Goal: Information Seeking & Learning: Learn about a topic

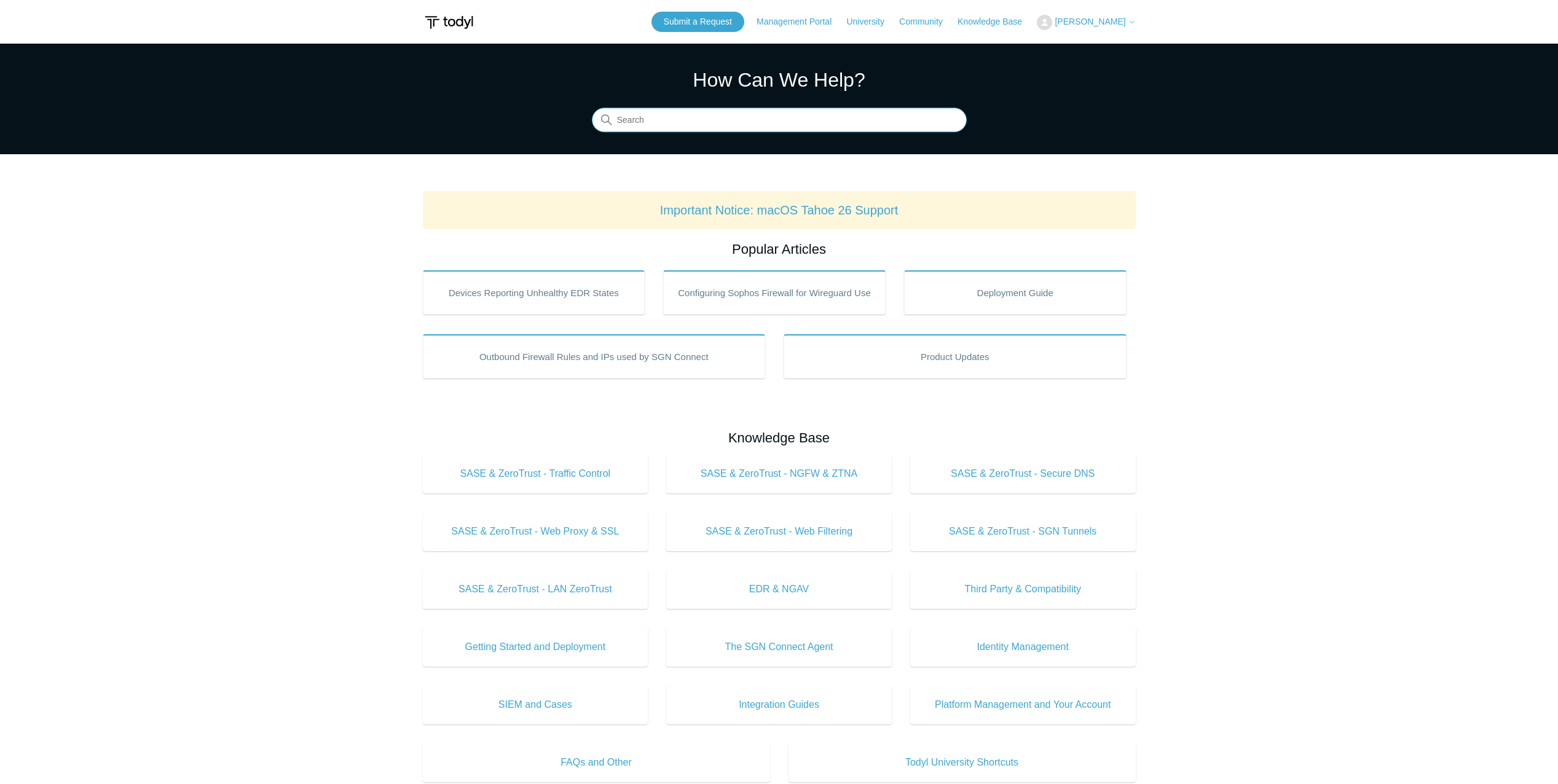
click at [818, 127] on input "Search" at bounding box center [779, 120] width 375 height 25
type input "pass network credentials"
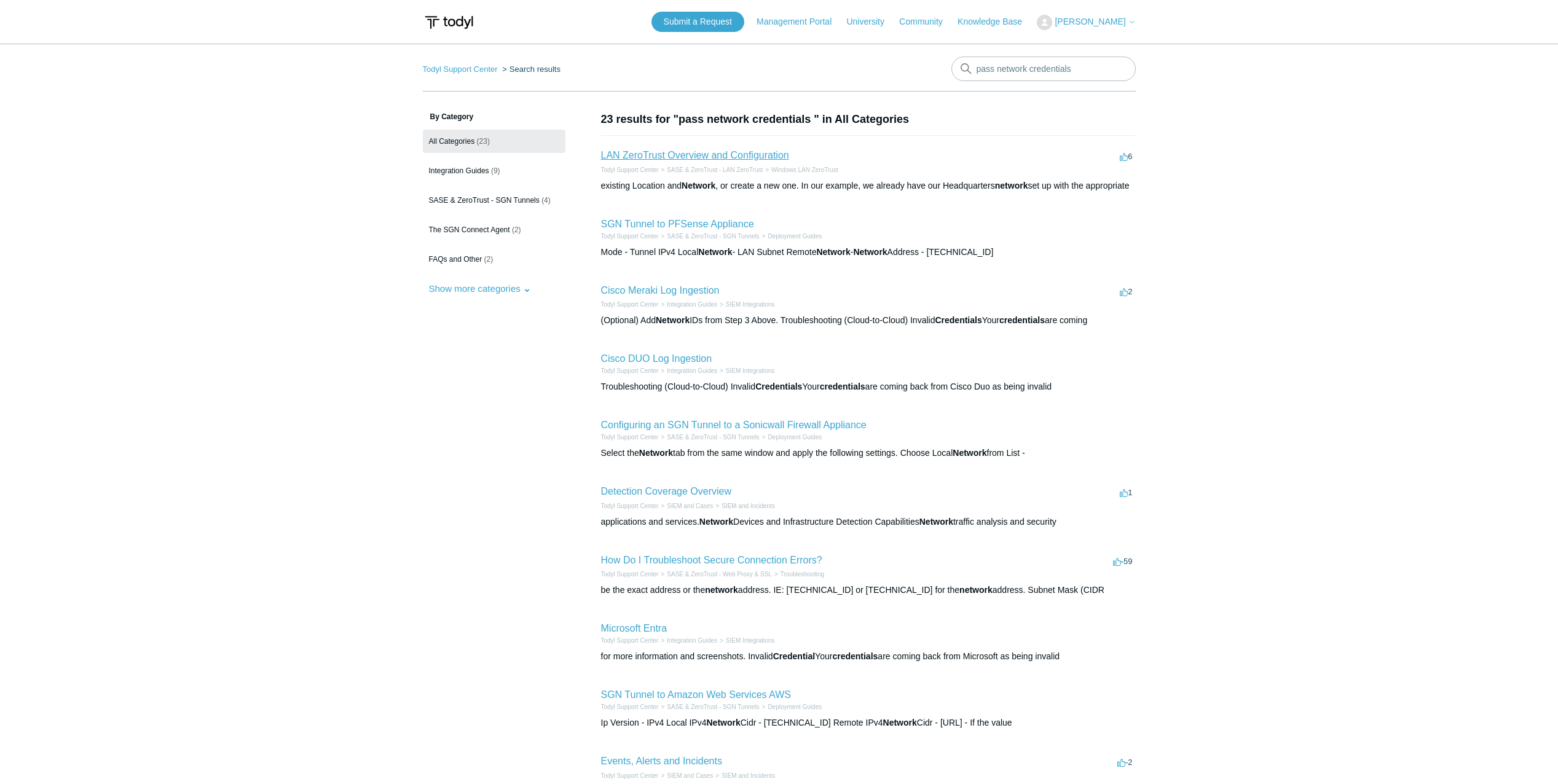
click at [655, 157] on link "LAN ZeroTrust Overview and Configuration" at bounding box center [695, 155] width 188 height 10
drag, startPoint x: 1076, startPoint y: 69, endPoint x: 796, endPoint y: 67, distance: 280.0
click at [796, 67] on nav "Todyl Support Center Search results There are no matching results in this help …" at bounding box center [780, 74] width 713 height 35
type input "domain credential"
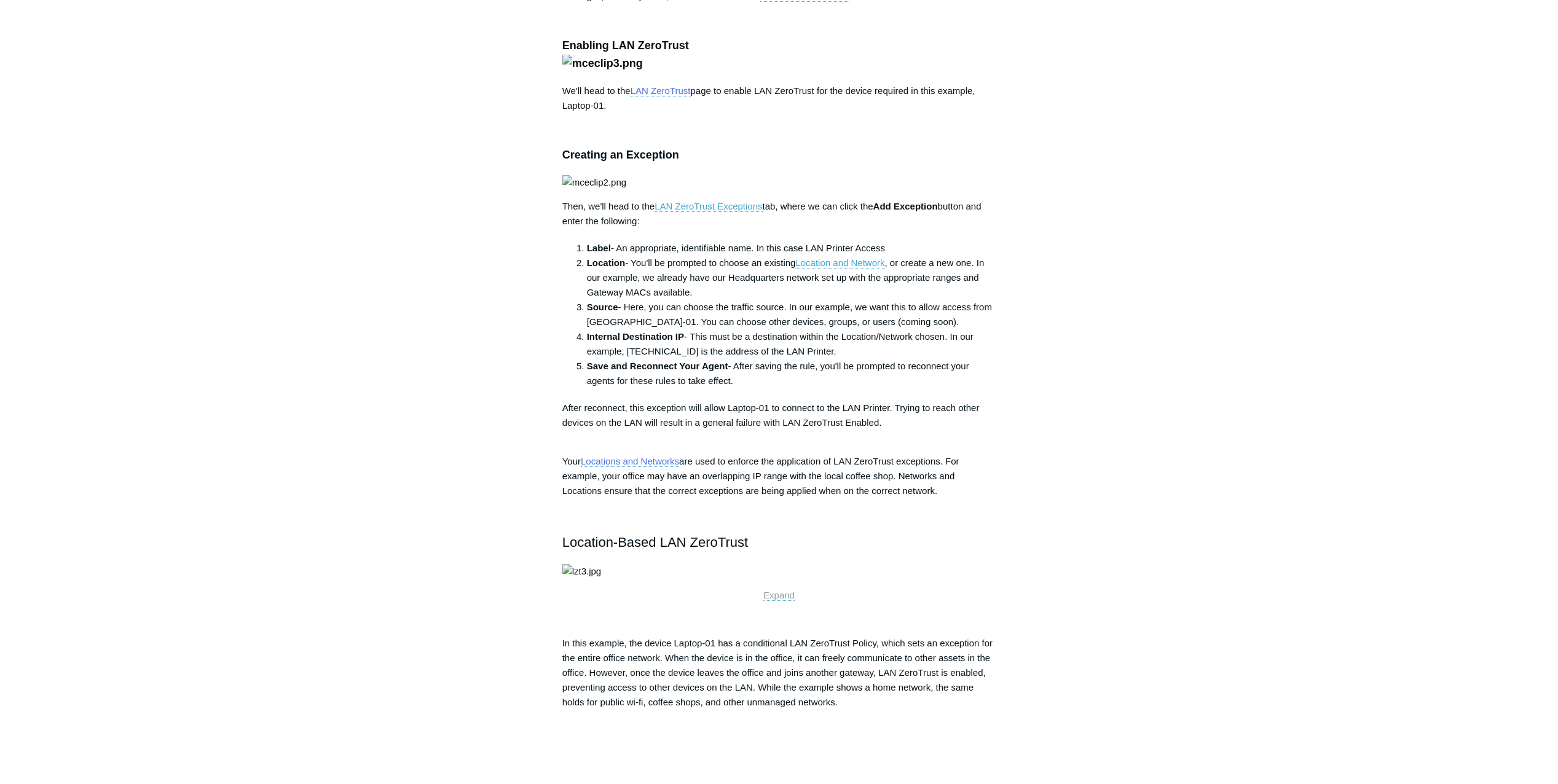
scroll to position [1168, 0]
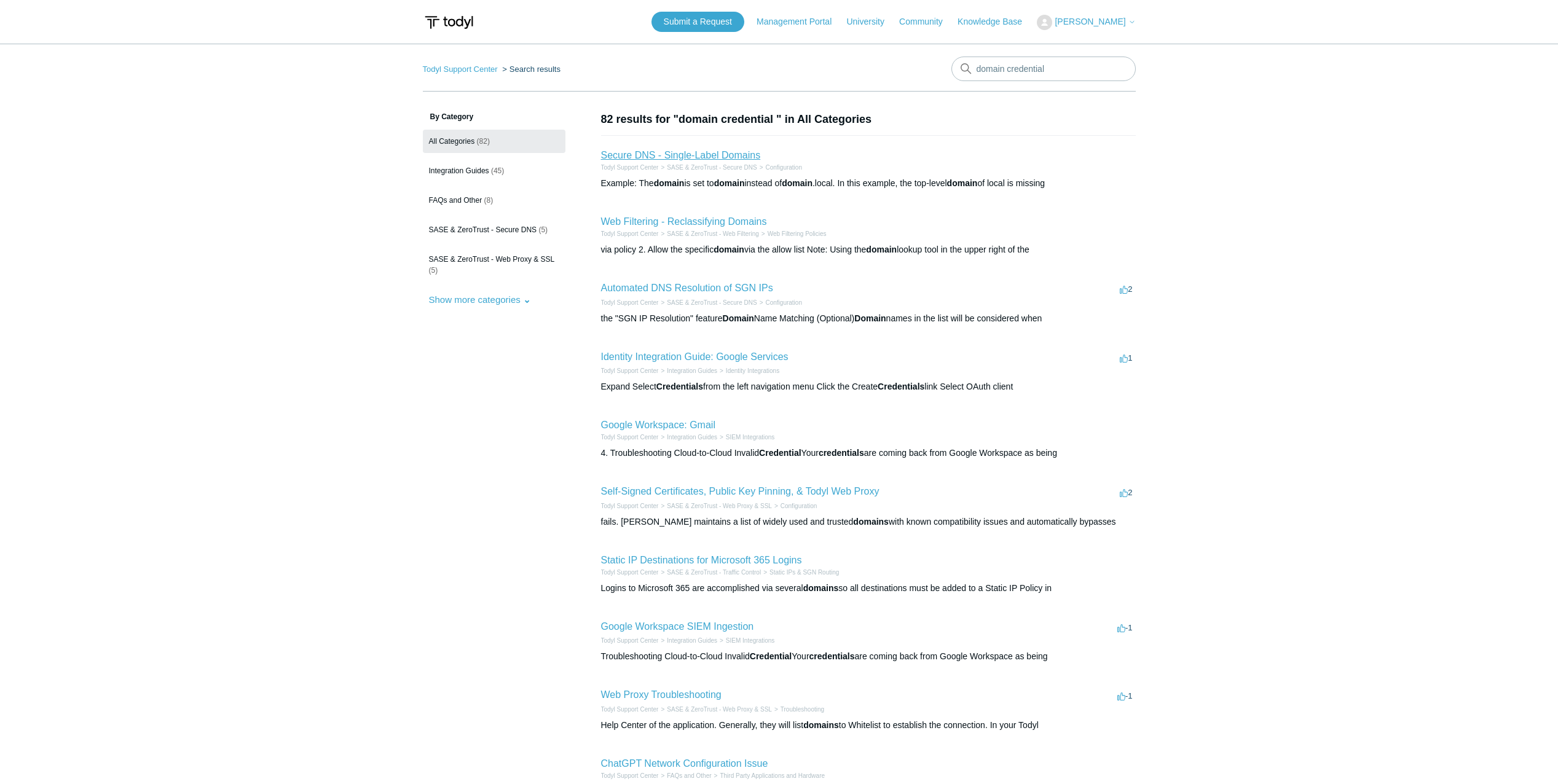
click at [688, 155] on link "Secure DNS - Single-Label Domains" at bounding box center [681, 155] width 160 height 10
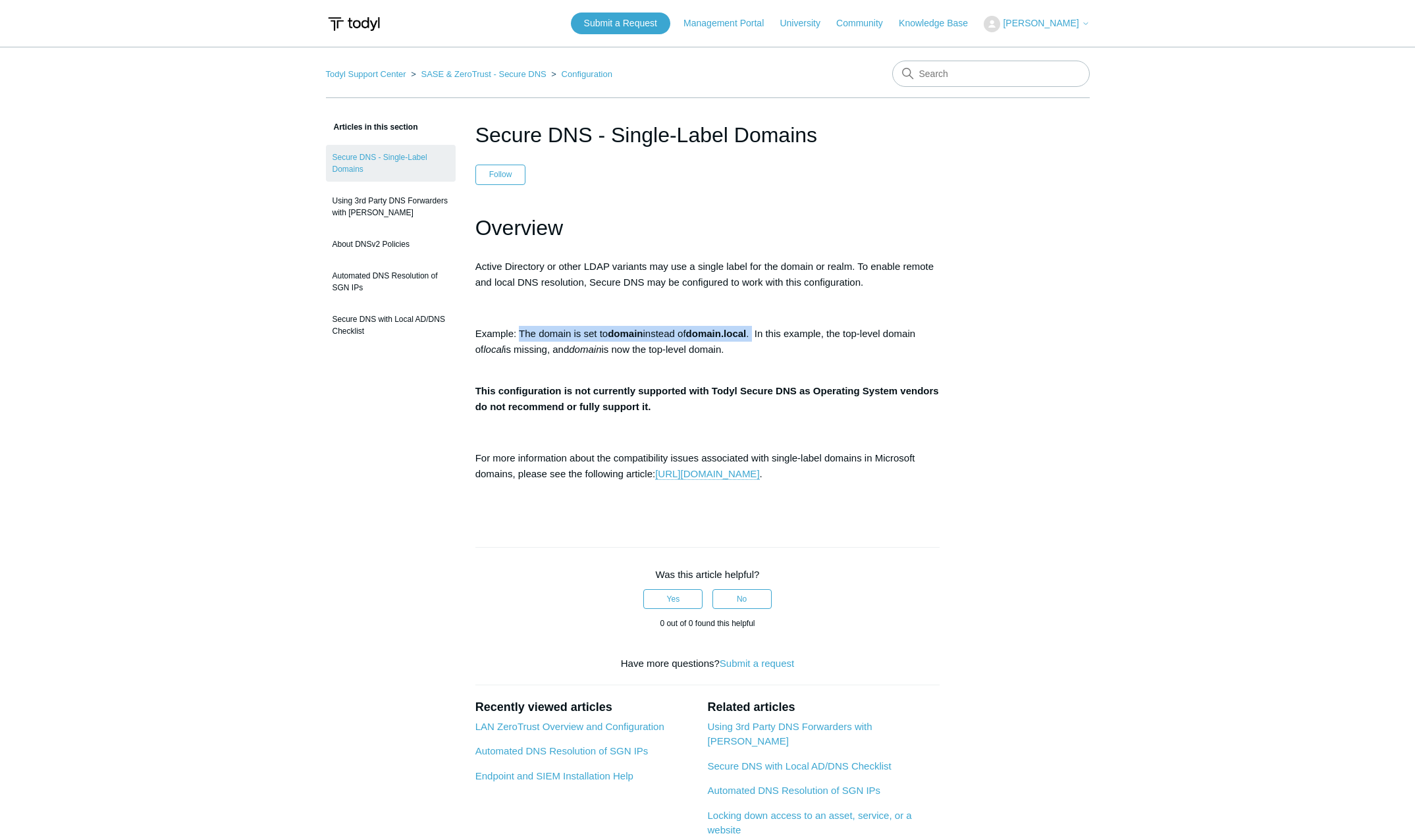
drag, startPoint x: 562, startPoint y: 335, endPoint x: 759, endPoint y: 338, distance: 197.0
click at [759, 338] on p "Example: The domain is set to domain instead of domain.local . In this example,…" at bounding box center [708, 349] width 465 height 47
drag, startPoint x: 759, startPoint y: 338, endPoint x: 571, endPoint y: 331, distance: 188.1
click at [571, 331] on p "Example: The domain is set to domain instead of domain.local . In this example,…" at bounding box center [708, 349] width 465 height 47
drag, startPoint x: 476, startPoint y: 329, endPoint x: 702, endPoint y: 367, distance: 229.2
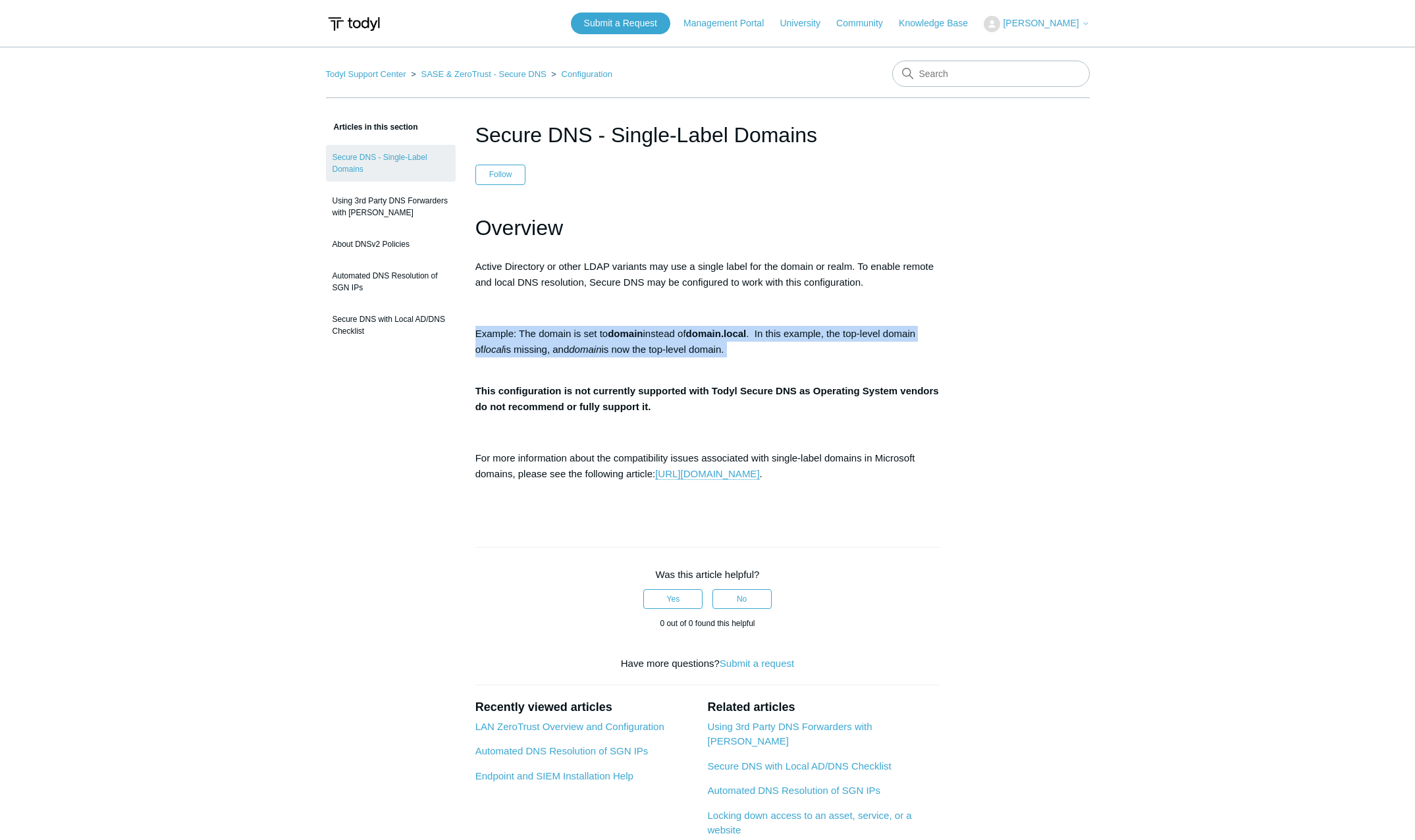
click at [702, 367] on p "Example: The domain is set to domain instead of domain.local . In this example,…" at bounding box center [708, 349] width 465 height 47
click at [460, 384] on article "Secure DNS - Single-Label Domains Follow Not yet followed by anyone Overview Ac…" at bounding box center [708, 575] width 505 height 912
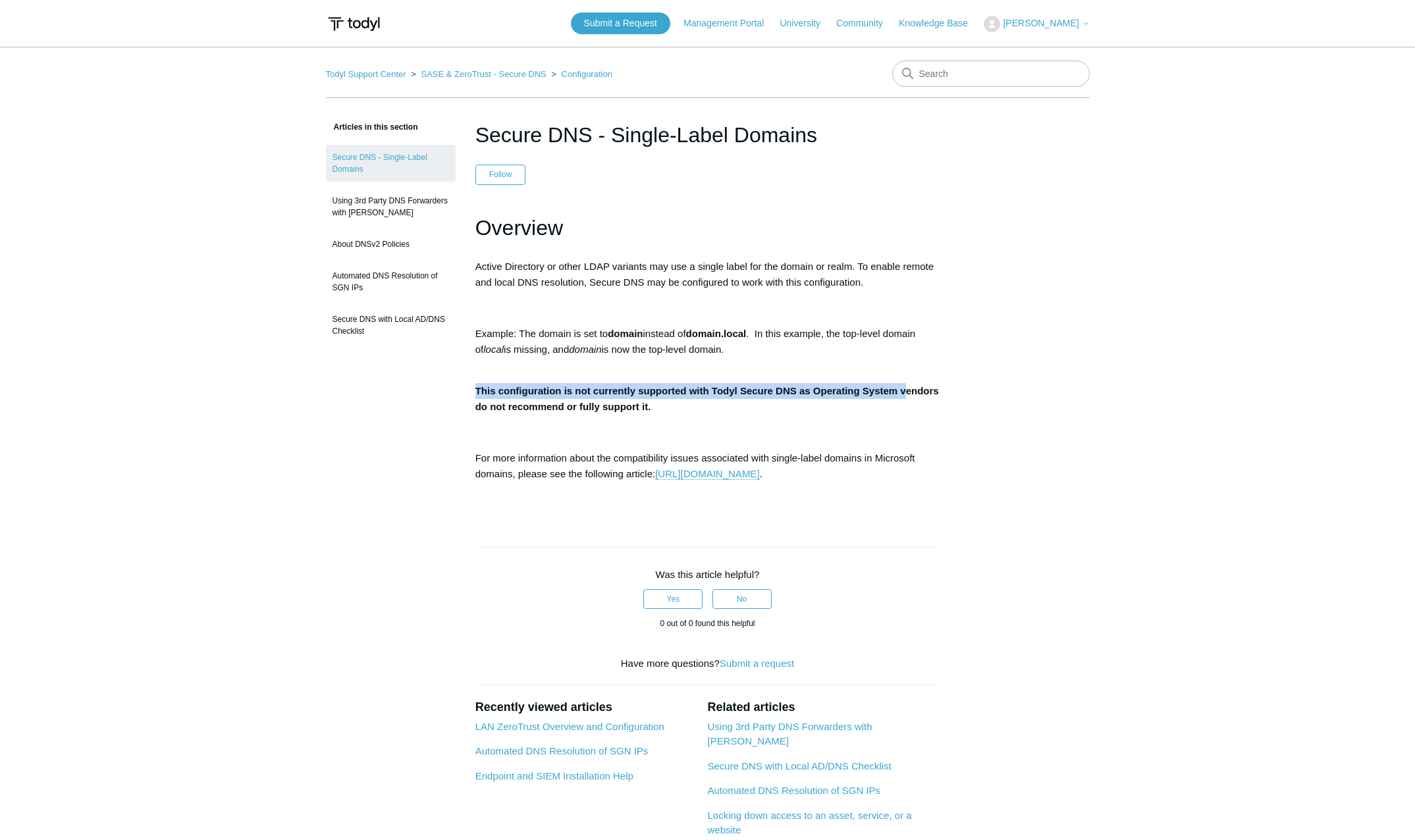
drag, startPoint x: 472, startPoint y: 386, endPoint x: 855, endPoint y: 395, distance: 383.1
click at [855, 395] on article "Secure DNS - Single-Label Domains Follow Not yet followed by anyone Overview Ac…" at bounding box center [708, 575] width 505 height 912
click at [708, 401] on p "This configuration is not currently supported with Todyl Secure DNS as Operatin…" at bounding box center [708, 399] width 465 height 32
drag, startPoint x: 679, startPoint y: 408, endPoint x: 474, endPoint y: 397, distance: 205.3
click at [474, 397] on article "Secure DNS - Single-Label Domains Follow Not yet followed by anyone Overview Ac…" at bounding box center [708, 575] width 505 height 912
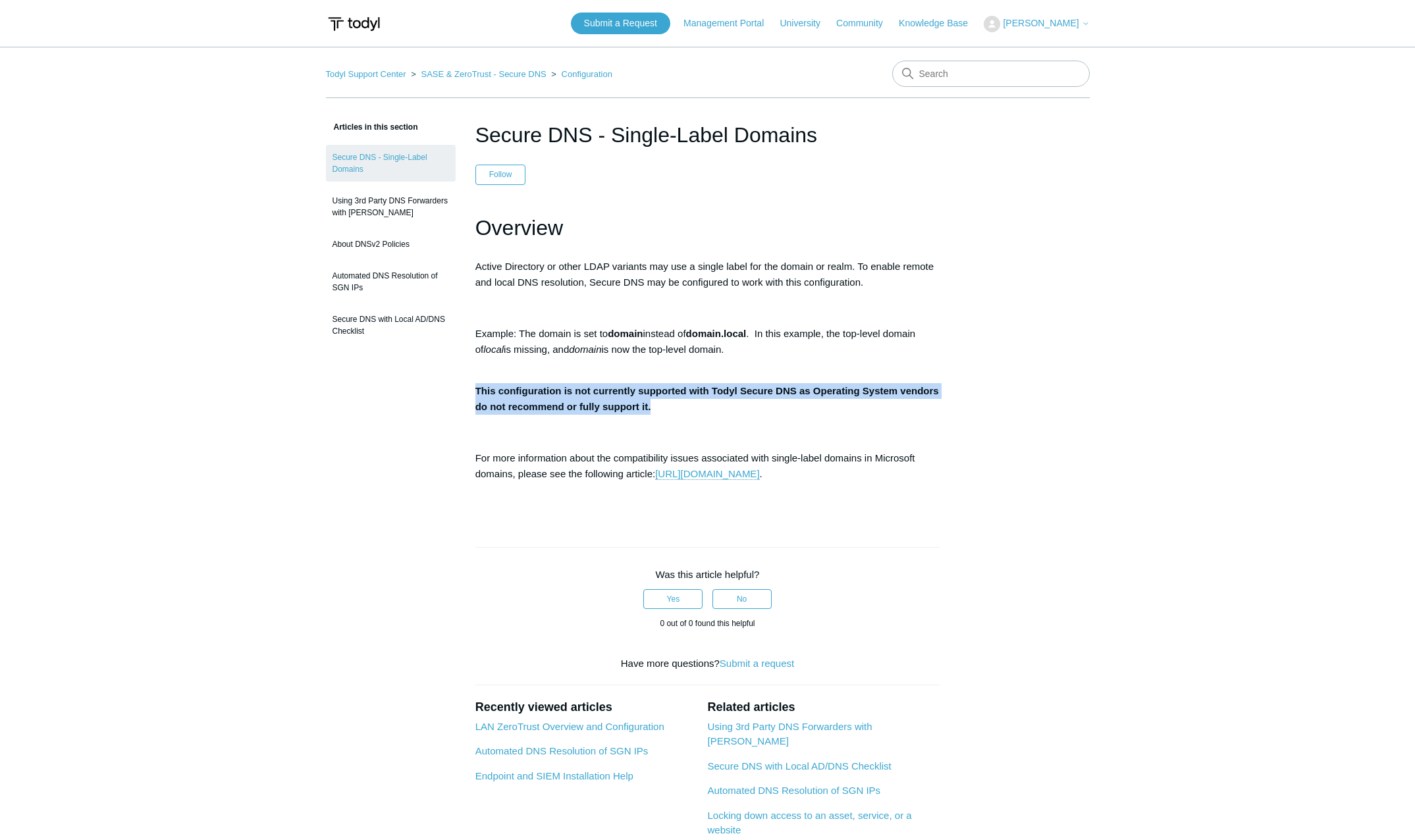
drag, startPoint x: 474, startPoint y: 397, endPoint x: 741, endPoint y: 403, distance: 267.1
click at [741, 403] on p "This configuration is not currently supported with Todyl Secure DNS as Operatin…" at bounding box center [708, 399] width 465 height 32
